Goal: Information Seeking & Learning: Get advice/opinions

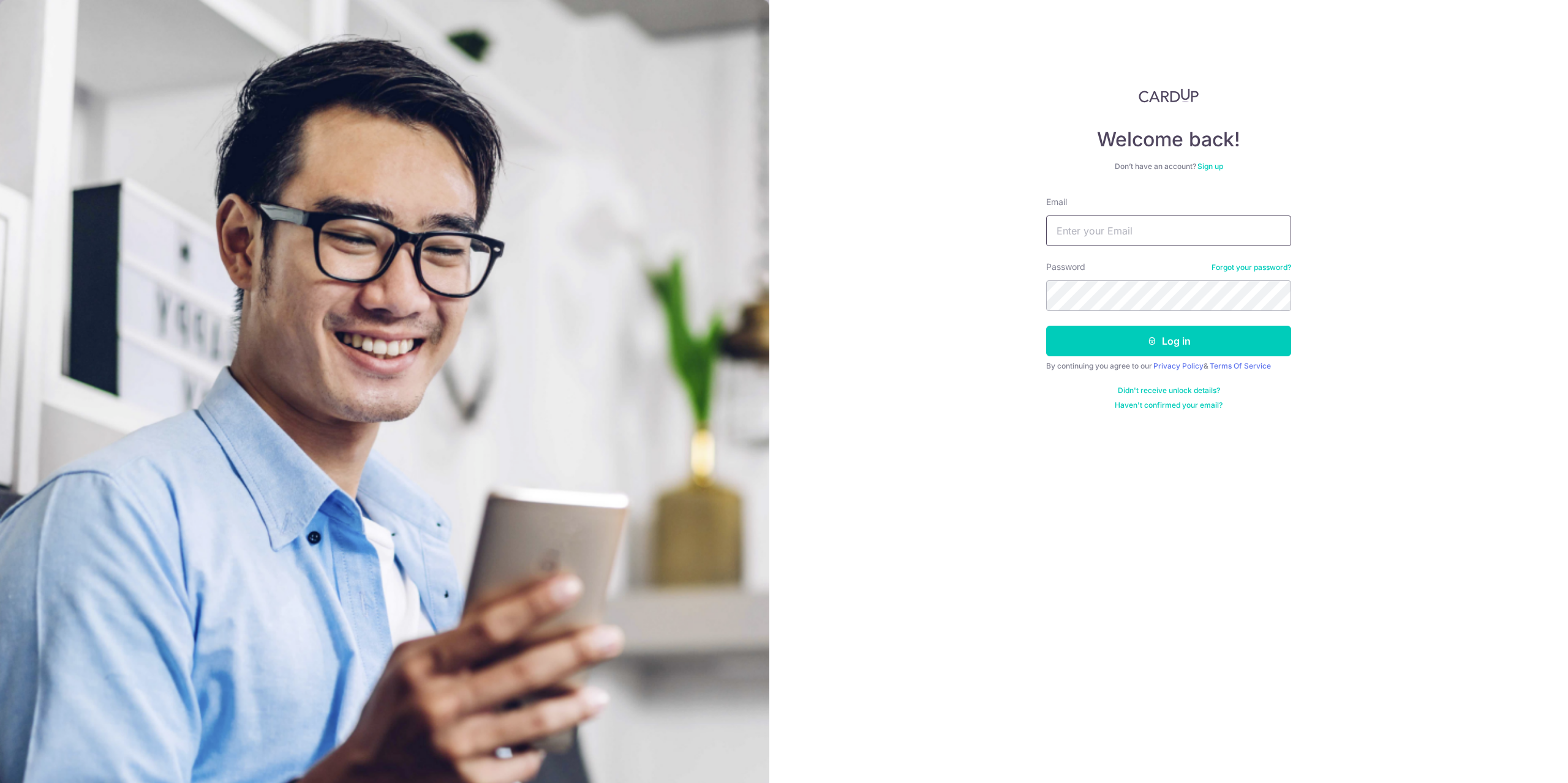
click at [1132, 228] on input "Email" at bounding box center [1168, 230] width 245 height 30
type input "[EMAIL_ADDRESS][DOMAIN_NAME]"
click at [1131, 333] on button "Log in" at bounding box center [1168, 341] width 245 height 30
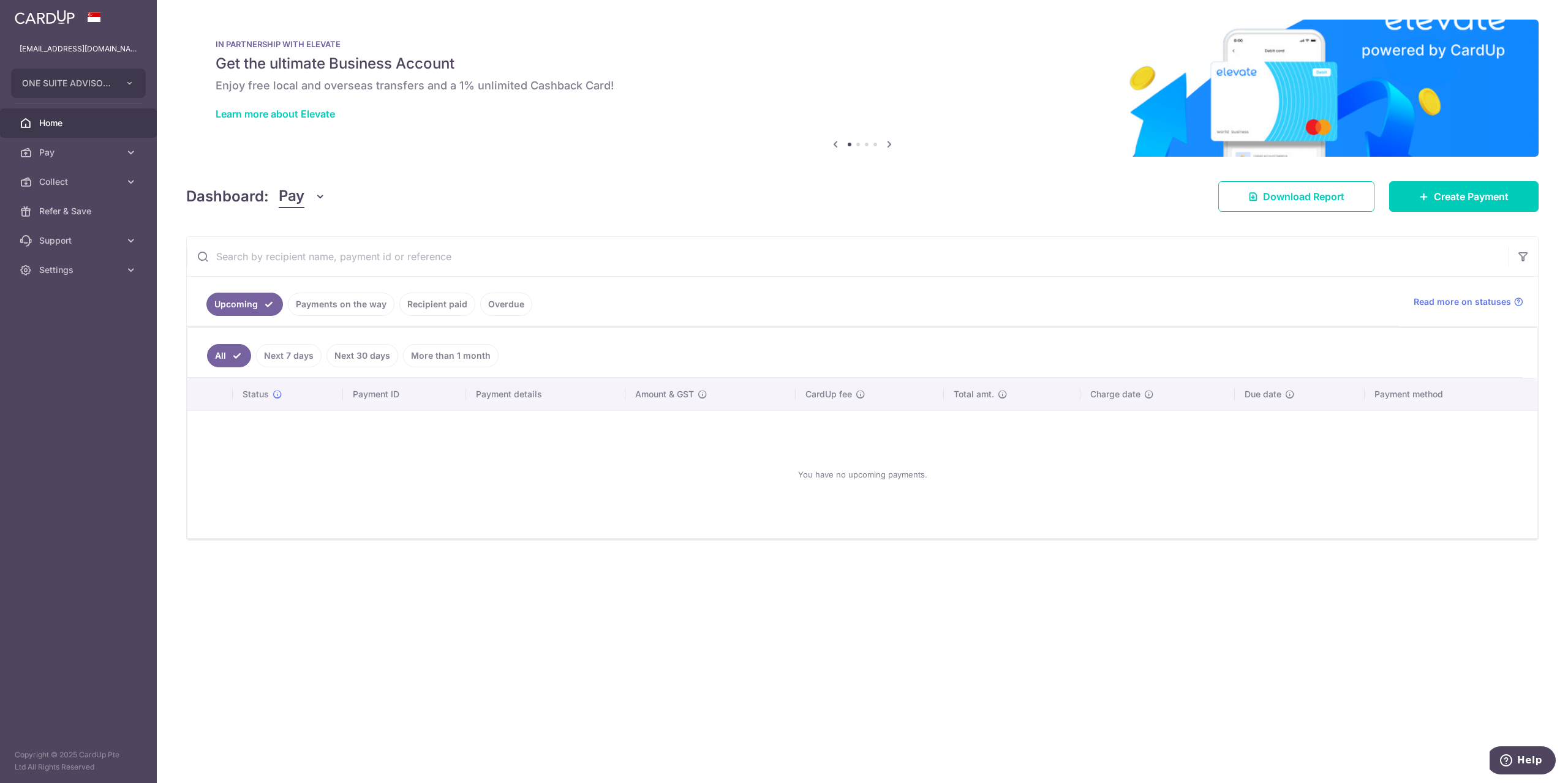
click at [424, 307] on link "Recipient paid" at bounding box center [437, 304] width 76 height 23
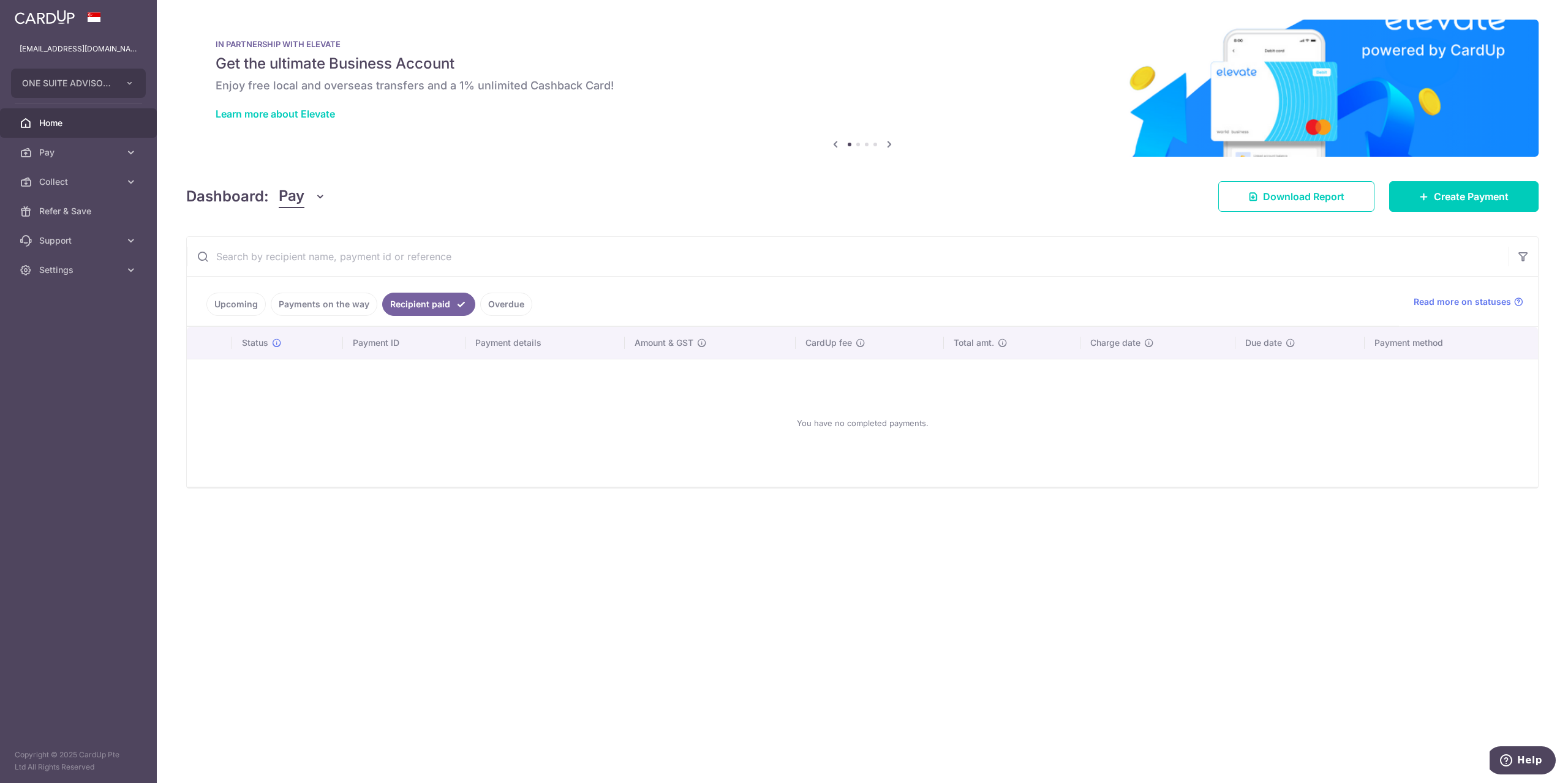
click at [332, 310] on link "Payments on the way" at bounding box center [323, 304] width 106 height 23
click at [501, 303] on link "Overdue" at bounding box center [506, 304] width 52 height 23
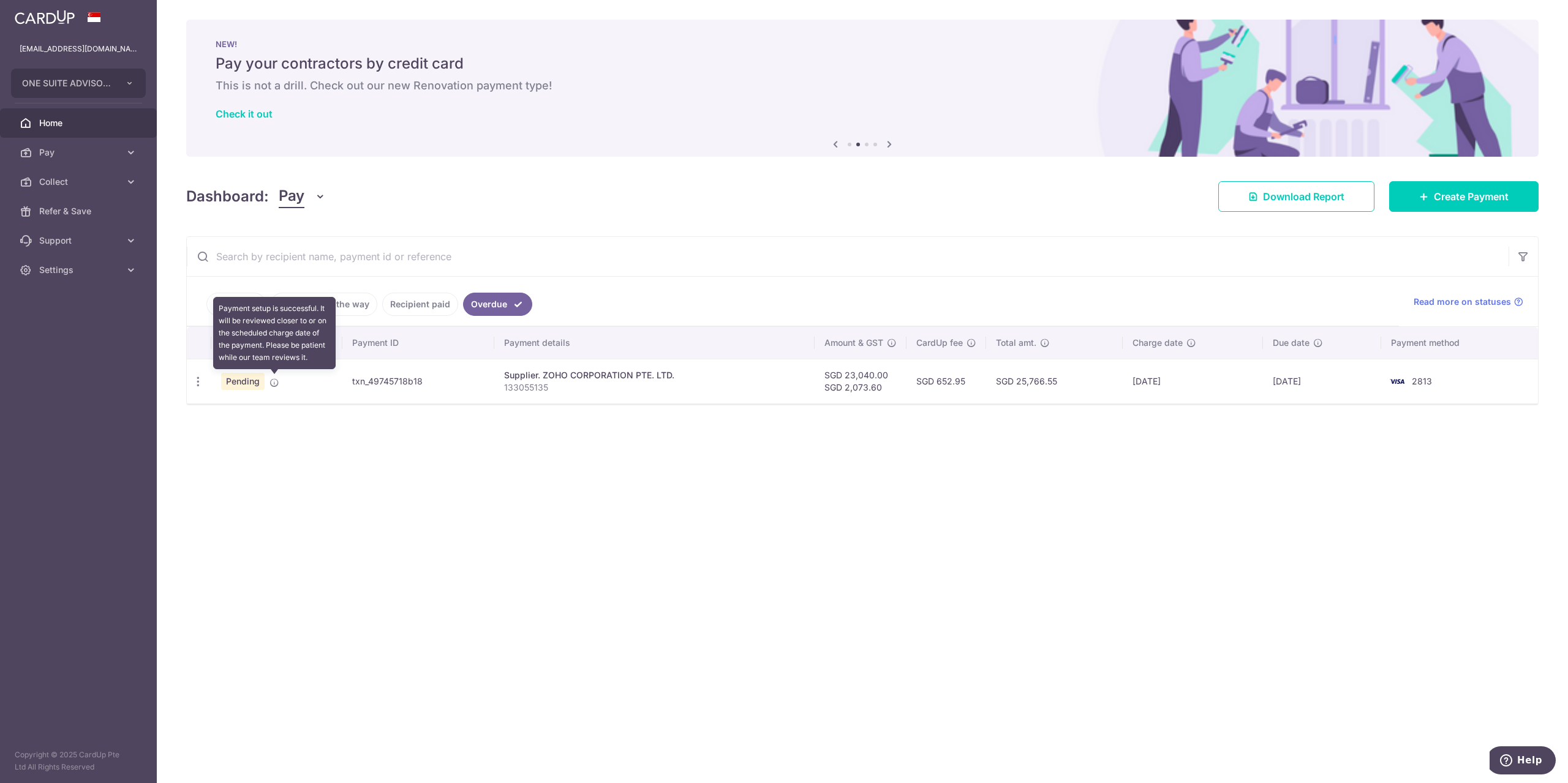
click at [277, 382] on icon at bounding box center [274, 382] width 10 height 10
click at [199, 382] on icon "button" at bounding box center [199, 382] width 13 height 13
click at [631, 454] on div "Status Payment ID Payment details Amount & GST CardUp fee Total amt. Charge dat…" at bounding box center [862, 404] width 1351 height 153
click at [1537, 761] on span "Help" at bounding box center [1529, 761] width 25 height 11
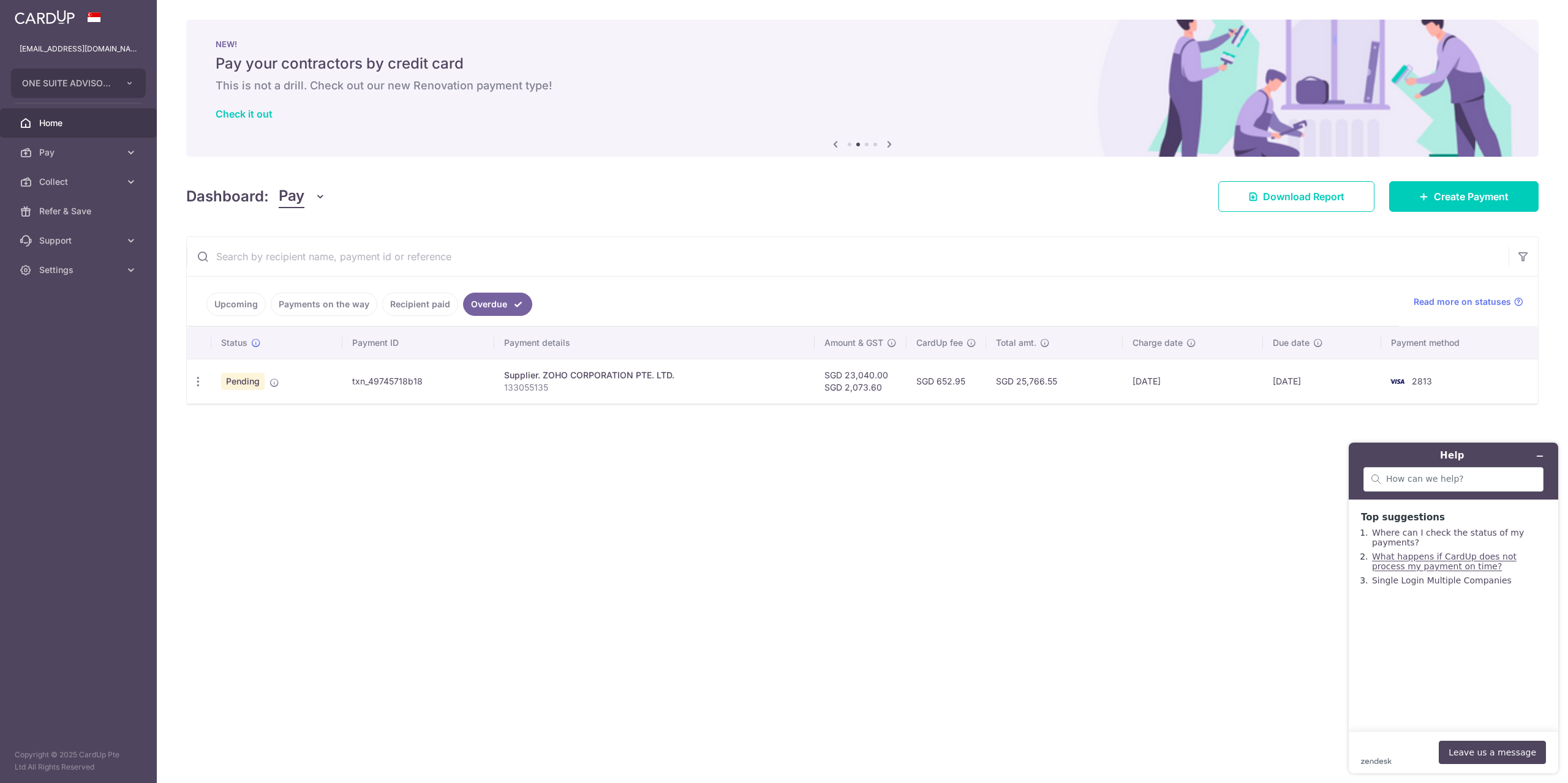
click at [1384, 568] on link "What happens if CardUp does not process my payment on time?" at bounding box center [1443, 561] width 145 height 19
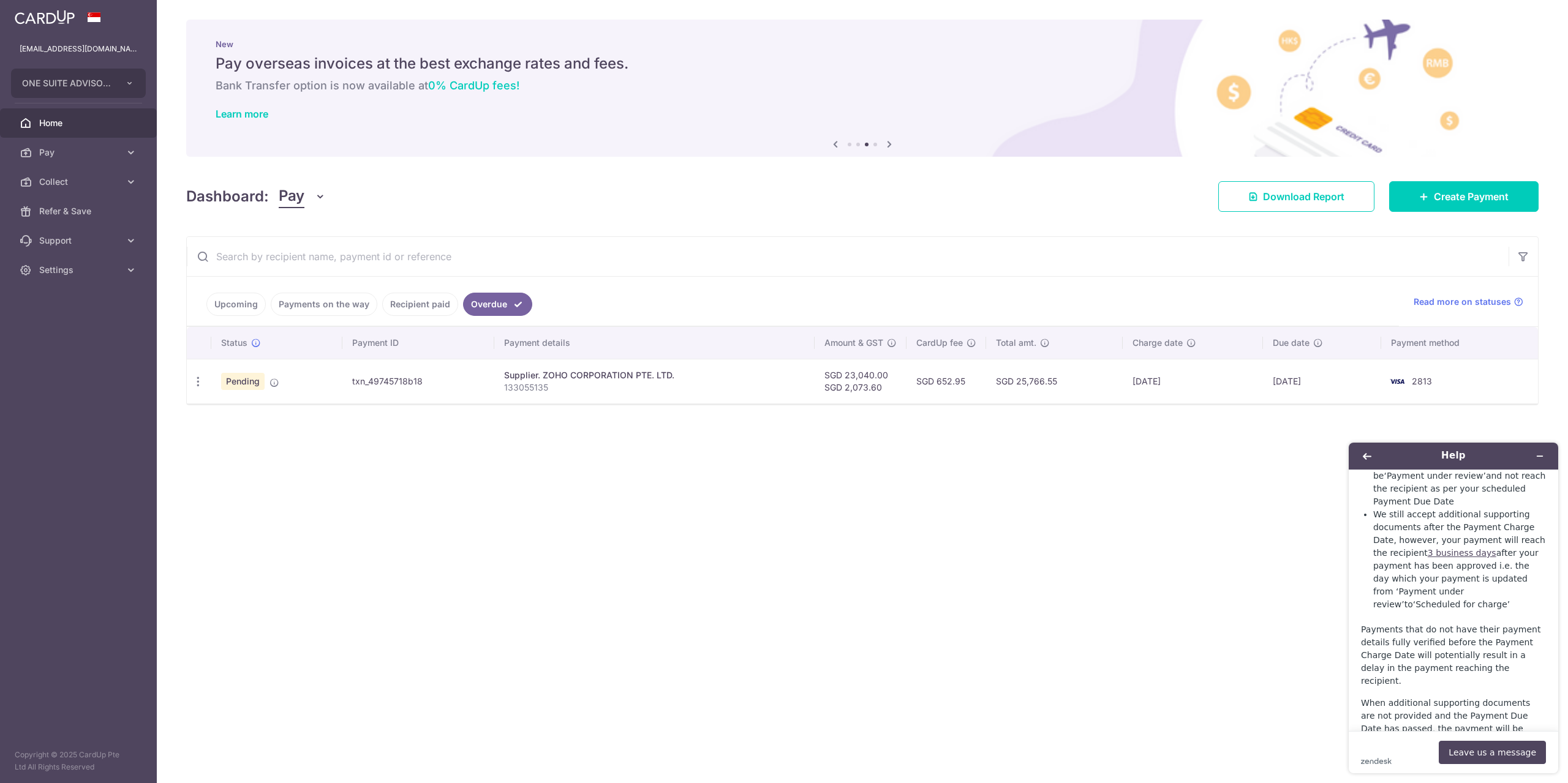
scroll to position [946, 0]
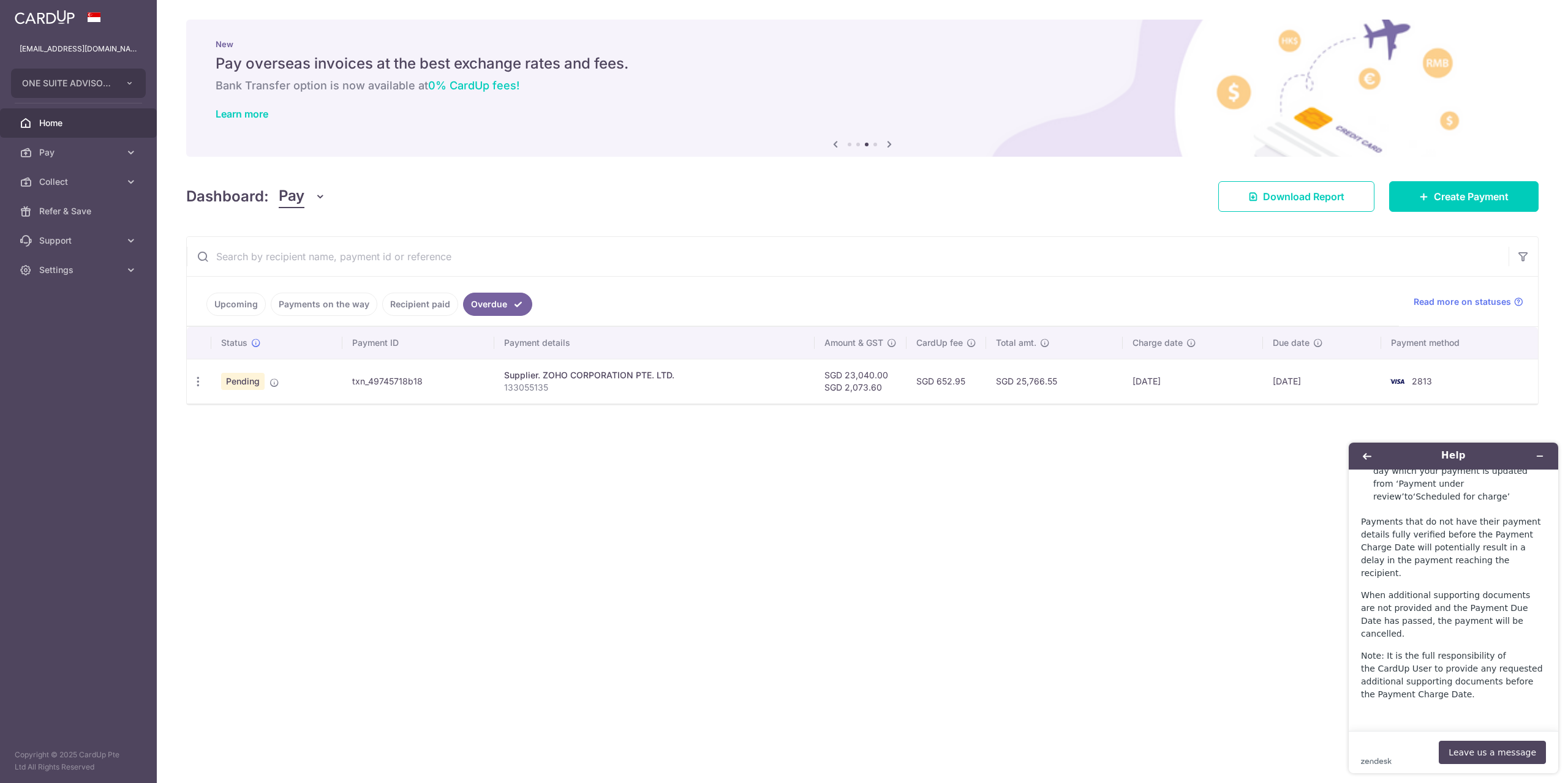
click at [1232, 607] on div "× Pause Schedule Pause all future payments in this series Pause just this one p…" at bounding box center [862, 392] width 1411 height 783
click at [1541, 452] on icon "Minimize widget" at bounding box center [1539, 455] width 8 height 8
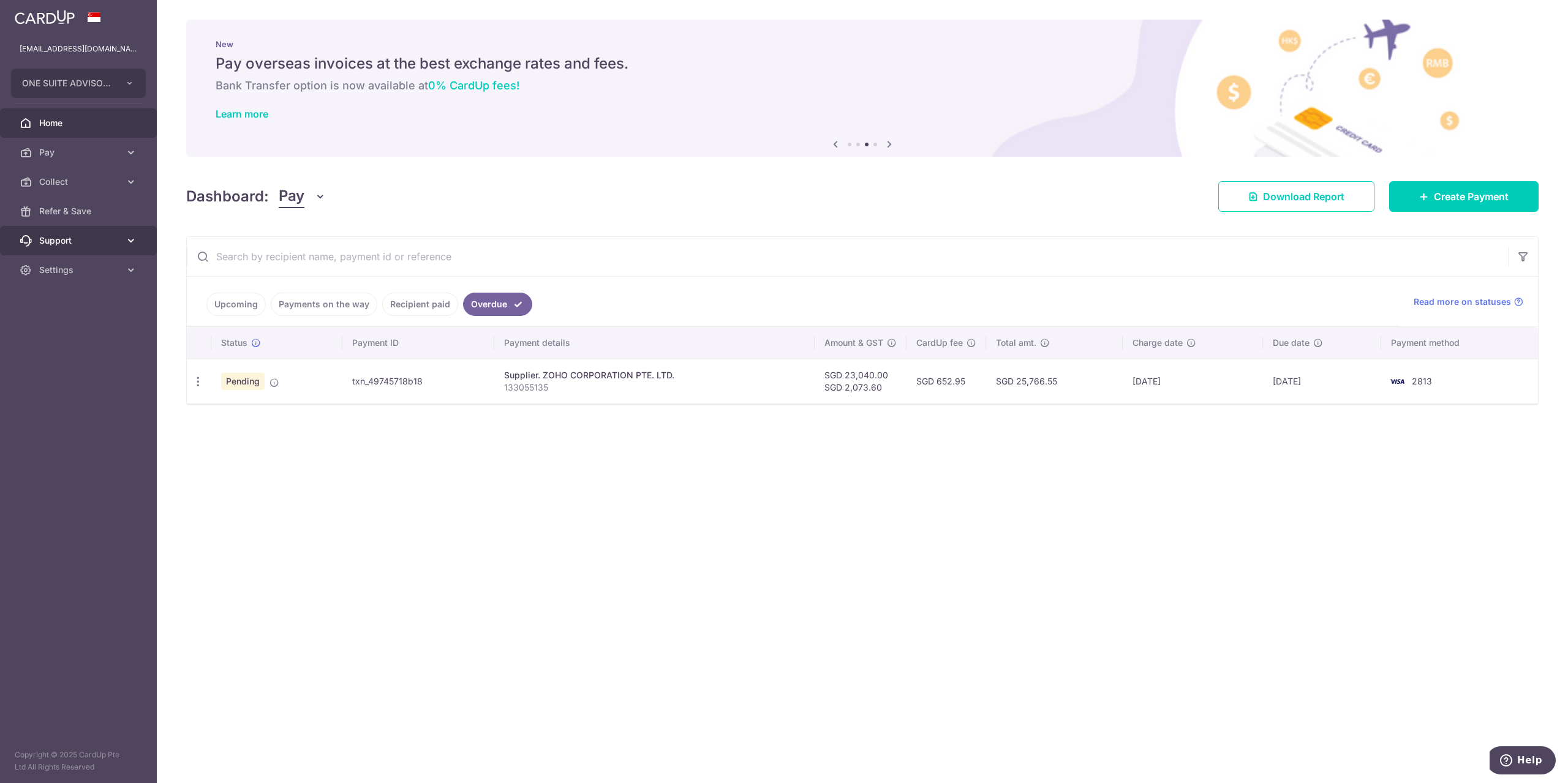
click at [68, 235] on span "Support" at bounding box center [79, 240] width 81 height 12
click at [67, 297] on span "Contact Us" at bounding box center [79, 299] width 81 height 12
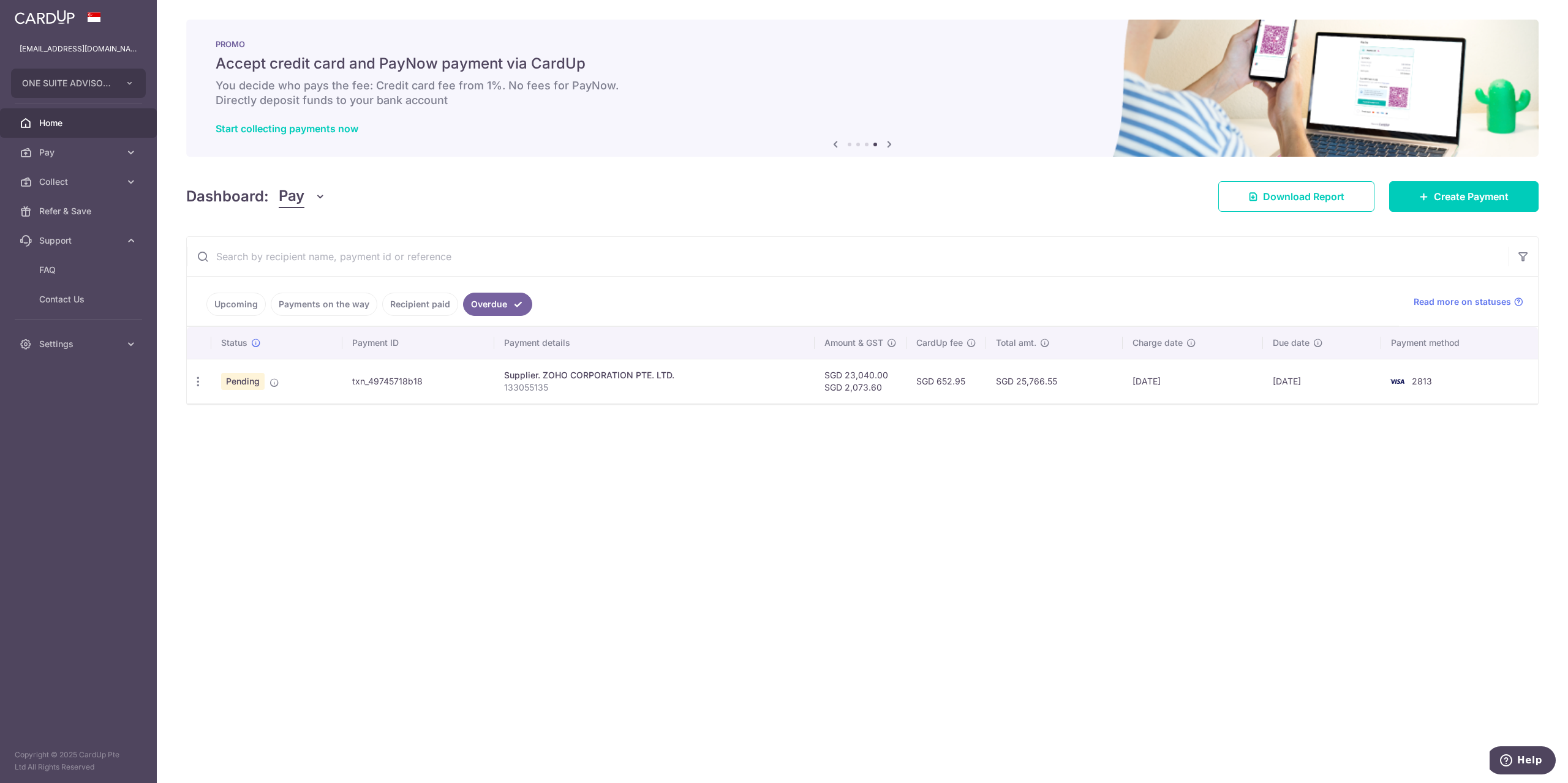
drag, startPoint x: 353, startPoint y: 382, endPoint x: 427, endPoint y: 388, distance: 74.2
click at [427, 388] on td "txn_49745718b18" at bounding box center [418, 381] width 151 height 44
copy td "txn_49745718b18"
